Goal: Transaction & Acquisition: Purchase product/service

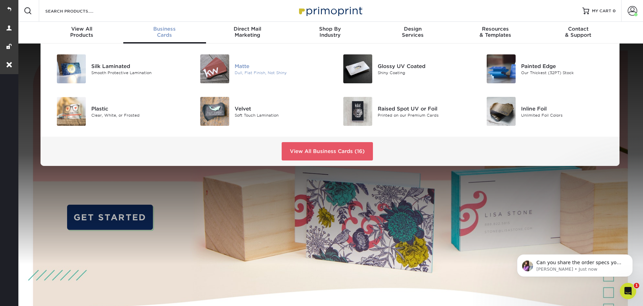
click at [251, 61] on div "Matte Dull, Flat Finish, Not Shiny" at bounding box center [282, 68] width 95 height 29
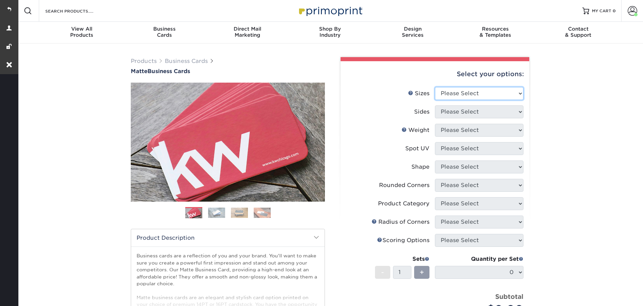
click at [490, 97] on select "Please Select 1.5" x 3.5" - Mini 1.75" x 3.5" - Mini 2" x 2" - Square 2" x 3" -…" at bounding box center [479, 93] width 89 height 13
select select "2.00x3.50"
click at [435, 87] on select "Please Select 1.5" x 3.5" - Mini 1.75" x 3.5" - Mini 2" x 2" - Square 2" x 3" -…" at bounding box center [479, 93] width 89 height 13
click at [452, 115] on select "Please Select Print Both Sides Print Front Only" at bounding box center [479, 112] width 89 height 13
select select "13abbda7-1d64-4f25-8bb2-c179b224825d"
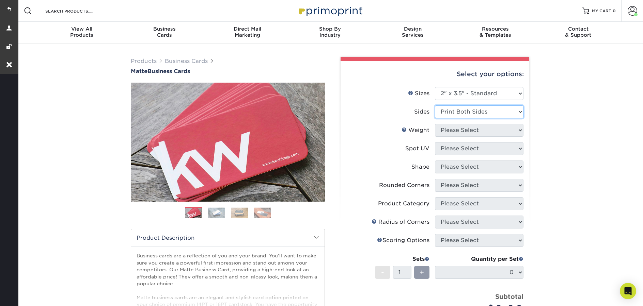
click at [435, 106] on select "Please Select Print Both Sides Print Front Only" at bounding box center [479, 112] width 89 height 13
click at [459, 133] on select "Please Select 16PT 14PT" at bounding box center [479, 130] width 89 height 13
select select "16PT"
click at [435, 124] on select "Please Select 16PT 14PT" at bounding box center [479, 130] width 89 height 13
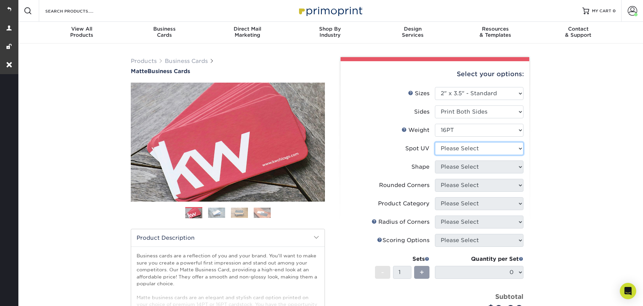
click at [462, 148] on select "Please Select No Spot UV Front and Back (Both Sides) Front Only Back Only" at bounding box center [479, 148] width 89 height 13
select select "3"
click at [435, 142] on select "Please Select No Spot UV Front and Back (Both Sides) Front Only Back Only" at bounding box center [479, 148] width 89 height 13
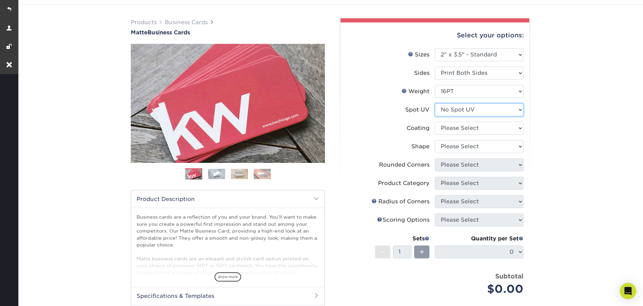
scroll to position [39, 0]
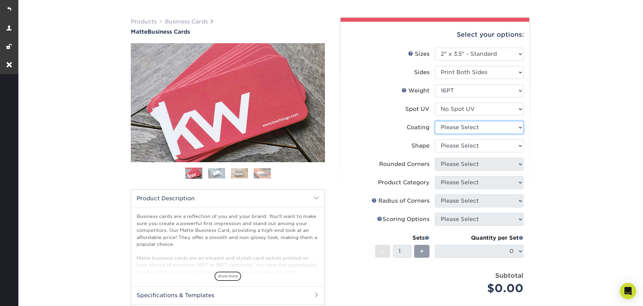
click at [482, 129] on select at bounding box center [479, 127] width 89 height 13
select select "121bb7b5-3b4d-429f-bd8d-bbf80e953313"
click at [435, 121] on select at bounding box center [479, 127] width 89 height 13
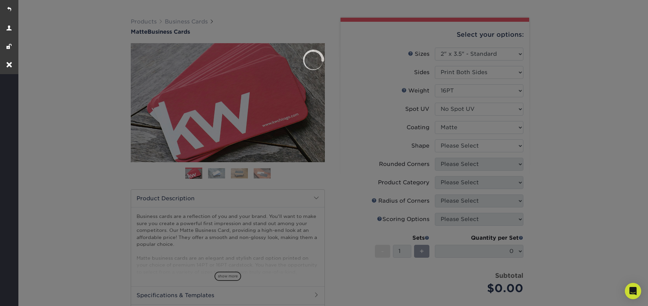
click at [479, 145] on div at bounding box center [324, 153] width 648 height 306
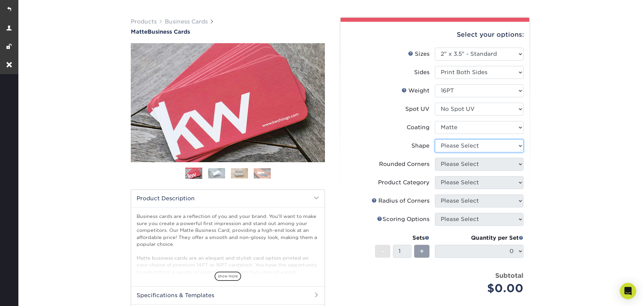
click at [479, 145] on select "Please Select Standard Oval" at bounding box center [479, 146] width 89 height 13
select select "standard"
click at [435, 140] on select "Please Select Standard Oval" at bounding box center [479, 146] width 89 height 13
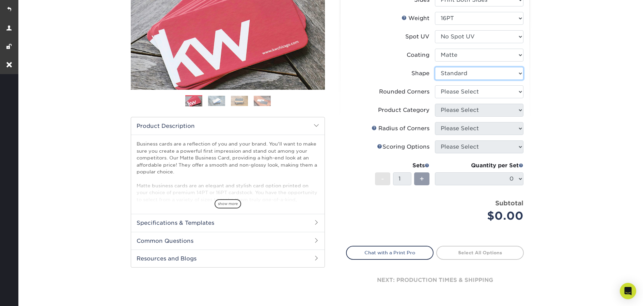
scroll to position [121, 0]
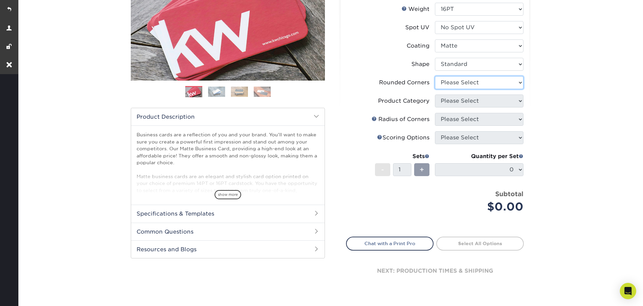
click at [456, 83] on select "Please Select Yes - Round 2 Corners Yes - Round 4 Corners No" at bounding box center [479, 82] width 89 height 13
select select "0"
click at [435, 76] on select "Please Select Yes - Round 2 Corners Yes - Round 4 Corners No" at bounding box center [479, 82] width 89 height 13
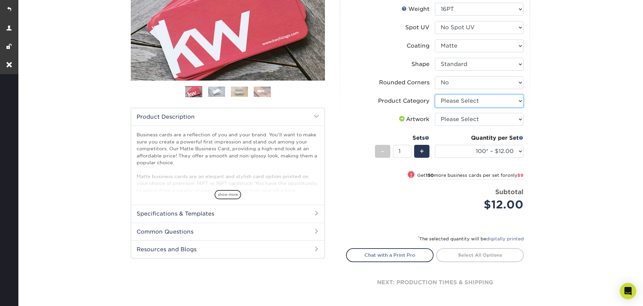
click at [461, 98] on select "Please Select Business Cards" at bounding box center [479, 101] width 89 height 13
select select "3b5148f1-0588-4f88-a218-97bcfdce65c1"
click at [435, 95] on select "Please Select Business Cards" at bounding box center [479, 101] width 89 height 13
click at [461, 117] on select "Please Select I will upload files I need a design - $100" at bounding box center [479, 119] width 89 height 13
select select "upload"
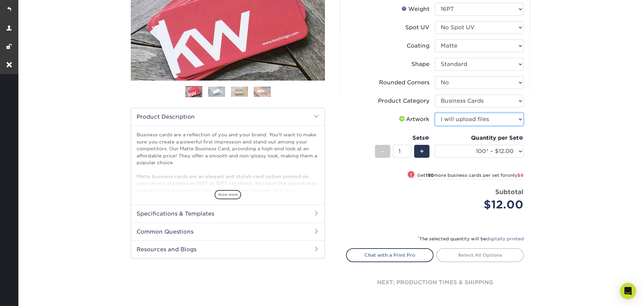
click at [435, 113] on select "Please Select I will upload files I need a design - $100" at bounding box center [479, 119] width 89 height 13
click at [477, 149] on select "100* – $12.00 250* – $21.00 500 – $42.00 1000 – $53.00 2500 – $95.00 5000 – $18…" at bounding box center [479, 151] width 89 height 13
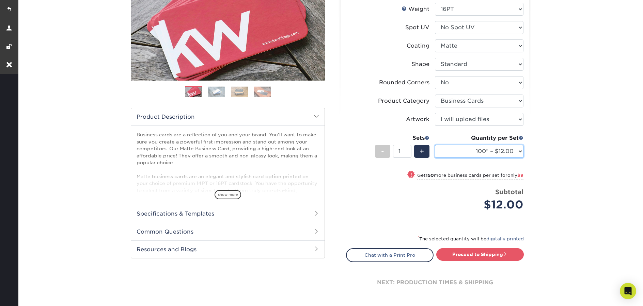
select select "500 – $42.00"
click at [435, 145] on select "100* – $12.00 250* – $21.00 500 – $42.00 1000 – $53.00 2500 – $95.00 5000 – $18…" at bounding box center [479, 151] width 89 height 13
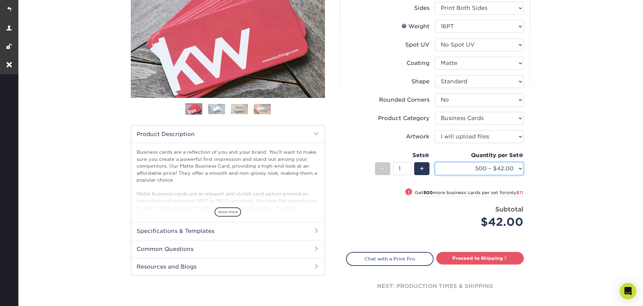
scroll to position [70, 0]
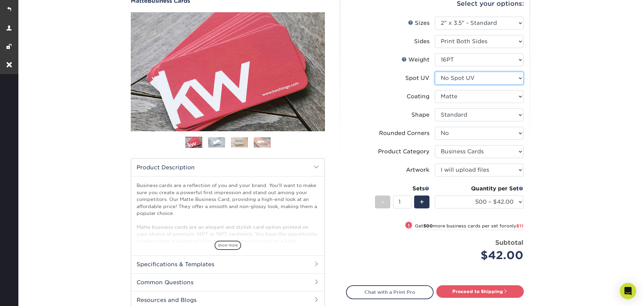
click at [475, 79] on select "Please Select No Spot UV Front and Back (Both Sides) Front Only Back Only" at bounding box center [479, 78] width 89 height 13
select select "0"
click at [435, 72] on select "Please Select No Spot UV Front and Back (Both Sides) Front Only Back Only" at bounding box center [479, 78] width 89 height 13
select select "-1"
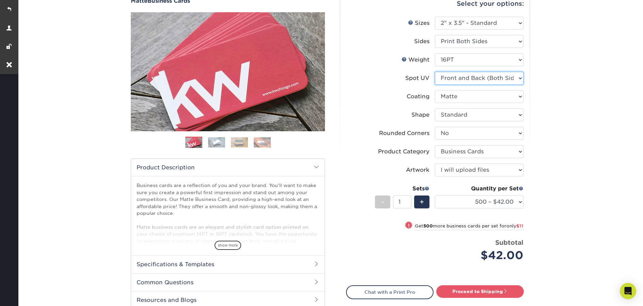
select select
select select "-1"
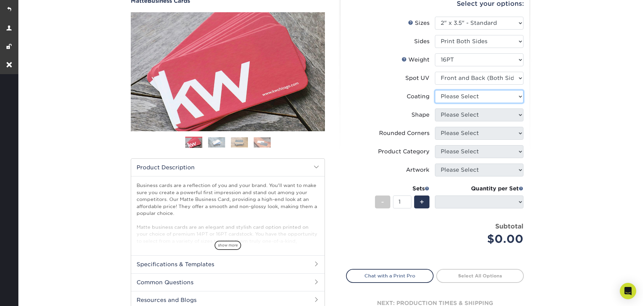
click at [476, 96] on select at bounding box center [479, 96] width 89 height 13
select select "121bb7b5-3b4d-429f-bd8d-bbf80e953313"
click at [435, 90] on select at bounding box center [479, 96] width 89 height 13
select select
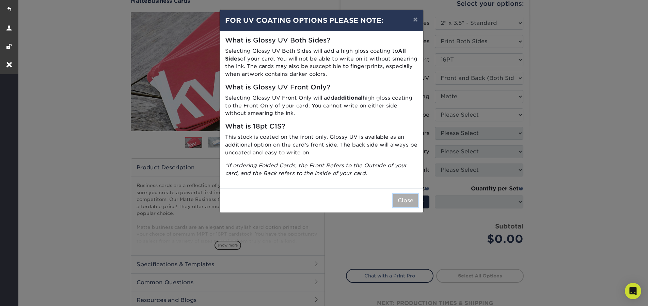
click at [411, 198] on button "Close" at bounding box center [405, 200] width 25 height 13
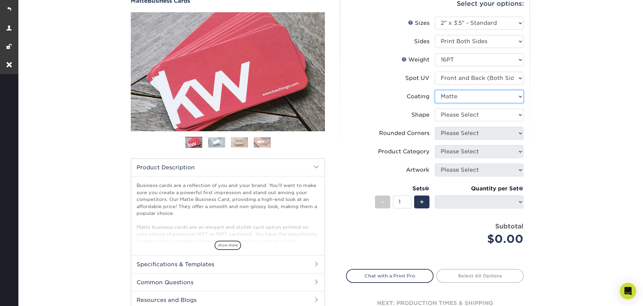
click at [474, 94] on select at bounding box center [479, 96] width 89 height 13
click at [472, 114] on select "Please Select Standard" at bounding box center [479, 115] width 89 height 13
click at [435, 109] on select "Please Select Standard" at bounding box center [479, 115] width 89 height 13
click at [472, 118] on select "Please Select Standard" at bounding box center [479, 115] width 89 height 13
select select "standard"
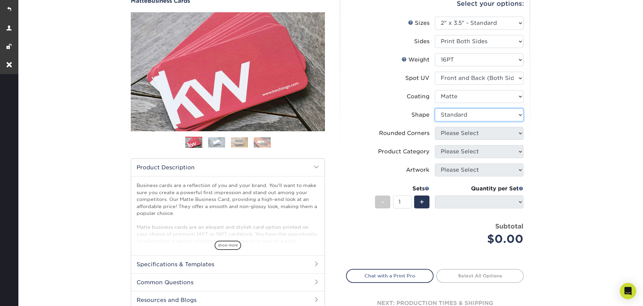
click at [435, 109] on select "Please Select Standard" at bounding box center [479, 115] width 89 height 13
select select
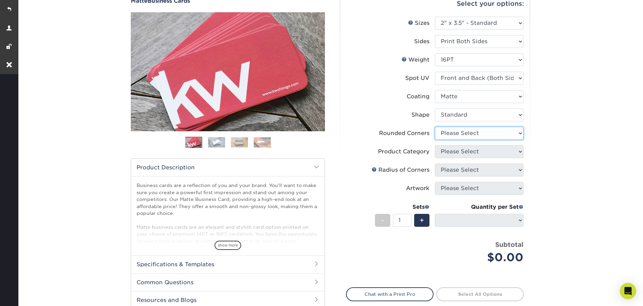
click at [473, 131] on select "Please Select Yes - Round 2 Corners Yes - Round 4 Corners No" at bounding box center [479, 133] width 89 height 13
select select "0"
click at [435, 127] on select "Please Select Yes - Round 2 Corners Yes - Round 4 Corners No" at bounding box center [479, 133] width 89 height 13
select select "-1"
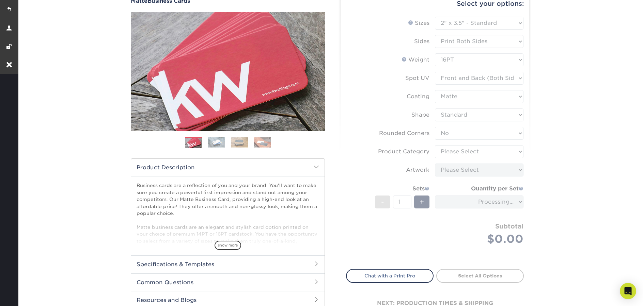
click at [473, 151] on form "Sizes Help Sizes Please Select 1.5" x 3.5" - Mini 1.75" x 3.5" - Mini 2" x 2" -…" at bounding box center [435, 139] width 178 height 245
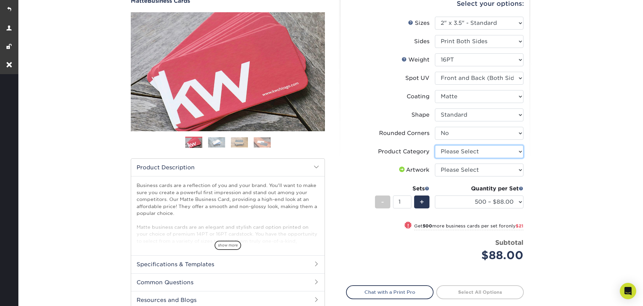
click at [473, 151] on select "Please Select Business Cards" at bounding box center [479, 151] width 89 height 13
select select "3b5148f1-0588-4f88-a218-97bcfdce65c1"
click at [435, 145] on select "Please Select Business Cards" at bounding box center [479, 151] width 89 height 13
click at [497, 202] on select "500 – $88.00 1000 – $109.00 2500 – $205.00 5000 – $279.00 10000 – $612.00 15000…" at bounding box center [479, 202] width 89 height 13
click at [435, 196] on select "500 – $88.00 1000 – $109.00 2500 – $205.00 5000 – $279.00 10000 – $612.00 15000…" at bounding box center [479, 202] width 89 height 13
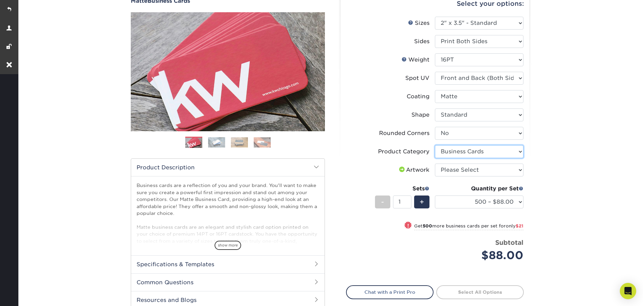
click at [475, 152] on select "Please Select Business Cards" at bounding box center [479, 151] width 89 height 13
click at [478, 171] on select "Please Select I will upload files I need a design - $100" at bounding box center [479, 170] width 89 height 13
select select "upload"
click at [435, 164] on select "Please Select I will upload files I need a design - $100" at bounding box center [479, 170] width 89 height 13
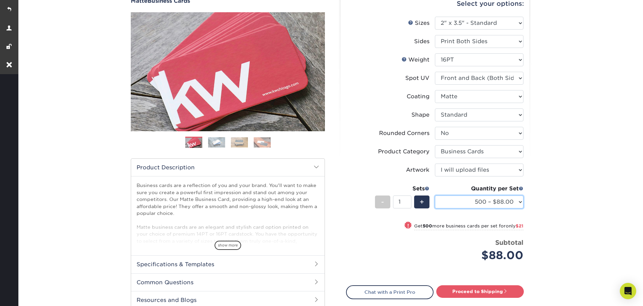
click at [487, 201] on select "500 – $88.00 1000 – $109.00 2500 – $205.00 5000 – $279.00 10000 – $612.00 15000…" at bounding box center [479, 202] width 89 height 13
click at [494, 204] on select "500 – $88.00 1000 – $109.00 2500 – $205.00 5000 – $279.00 10000 – $612.00 15000…" at bounding box center [479, 202] width 89 height 13
click at [435, 196] on select "500 – $88.00 1000 – $109.00 2500 – $205.00 5000 – $279.00 10000 – $612.00 15000…" at bounding box center [479, 202] width 89 height 13
click at [484, 201] on select "500 – $88.00 1000 – $109.00 2500 – $205.00 5000 – $279.00 10000 – $612.00 15000…" at bounding box center [479, 202] width 89 height 13
click at [478, 206] on select "500 – $88.00 1000 – $109.00 2500 – $205.00 5000 – $279.00 10000 – $612.00 15000…" at bounding box center [479, 202] width 89 height 13
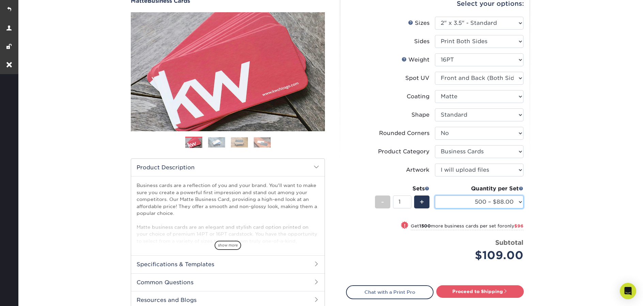
click at [435, 196] on select "500 – $88.00 1000 – $109.00 2500 – $205.00 5000 – $279.00 10000 – $612.00 15000…" at bounding box center [479, 202] width 89 height 13
click at [482, 203] on select "500 – $88.00 1000 – $109.00 2500 – $205.00 5000 – $279.00 10000 – $612.00 15000…" at bounding box center [479, 202] width 89 height 13
select select "1000 – $109.00"
click at [435, 196] on select "500 – $88.00 1000 – $109.00 2500 – $205.00 5000 – $279.00 10000 – $612.00 15000…" at bounding box center [479, 202] width 89 height 13
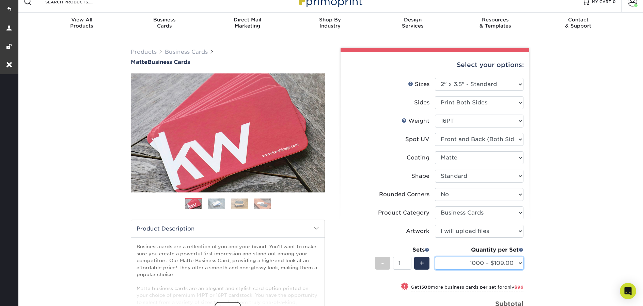
scroll to position [0, 0]
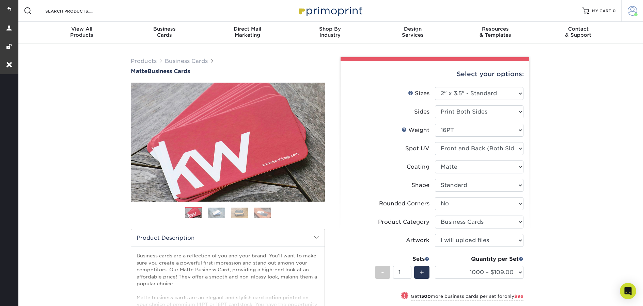
click at [630, 16] on link "Account" at bounding box center [632, 11] width 22 height 22
